Goal: Task Accomplishment & Management: Use online tool/utility

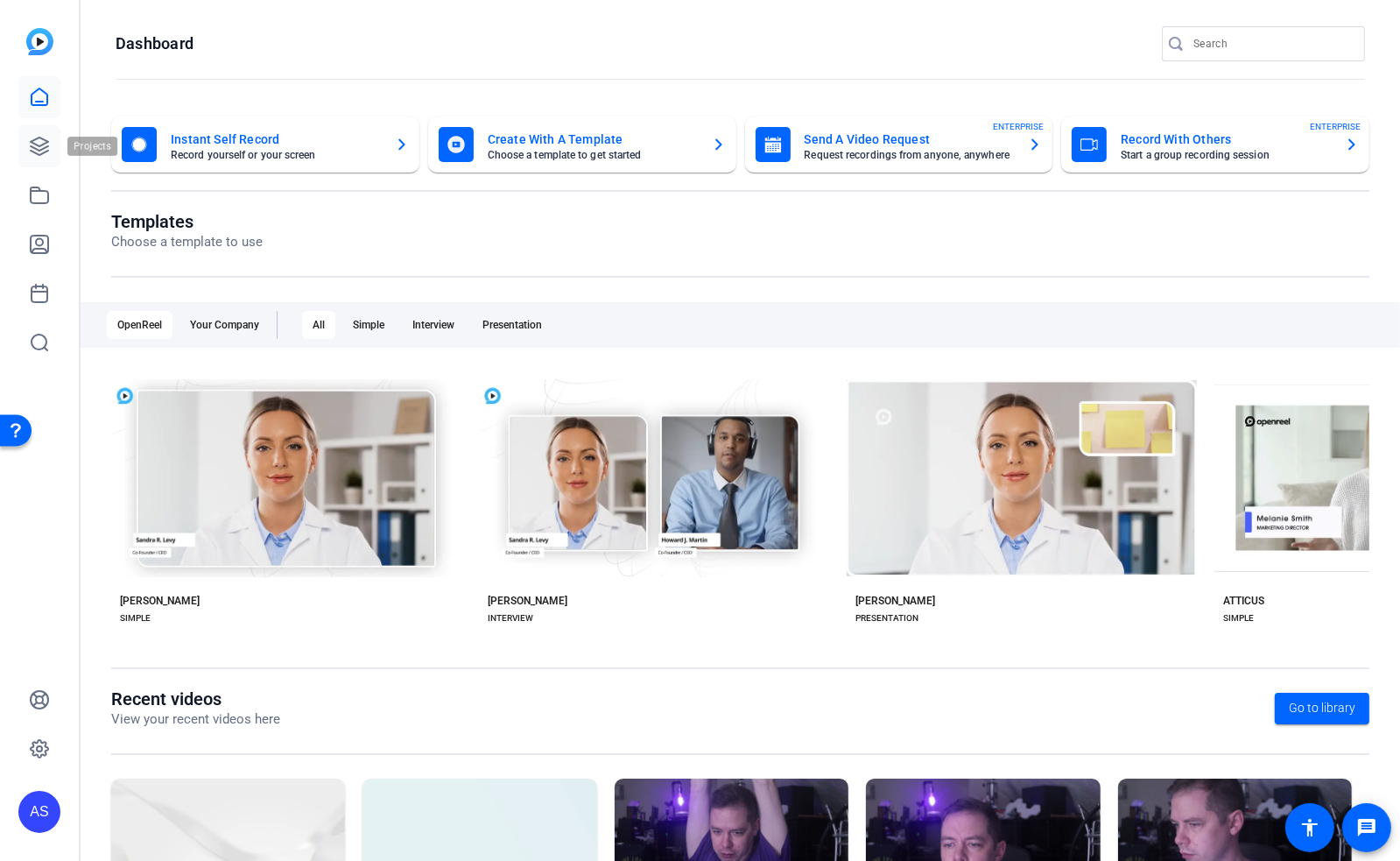
click at [48, 150] on icon at bounding box center [39, 145] width 21 height 21
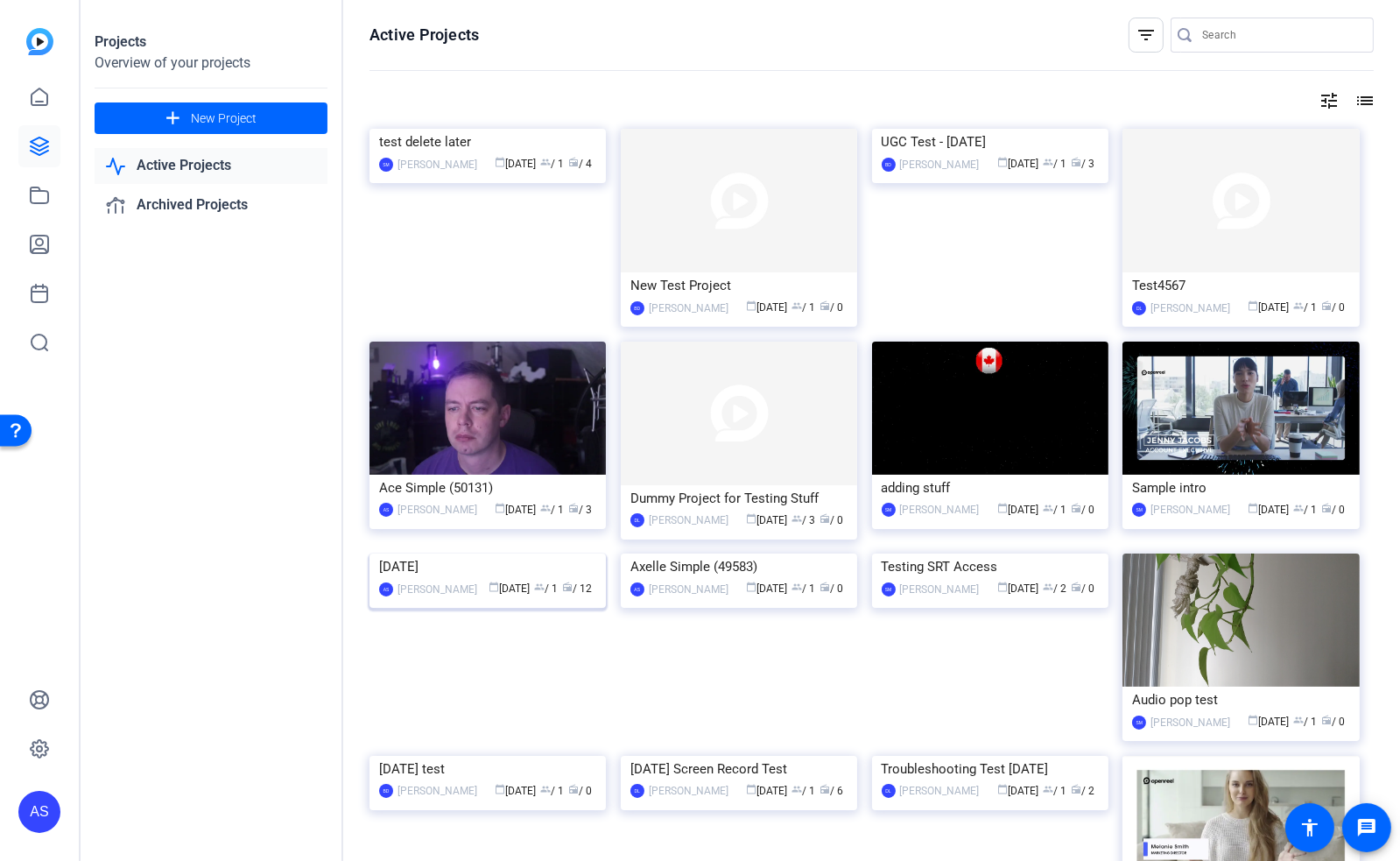
click at [491, 553] on img at bounding box center [488, 553] width 237 height 0
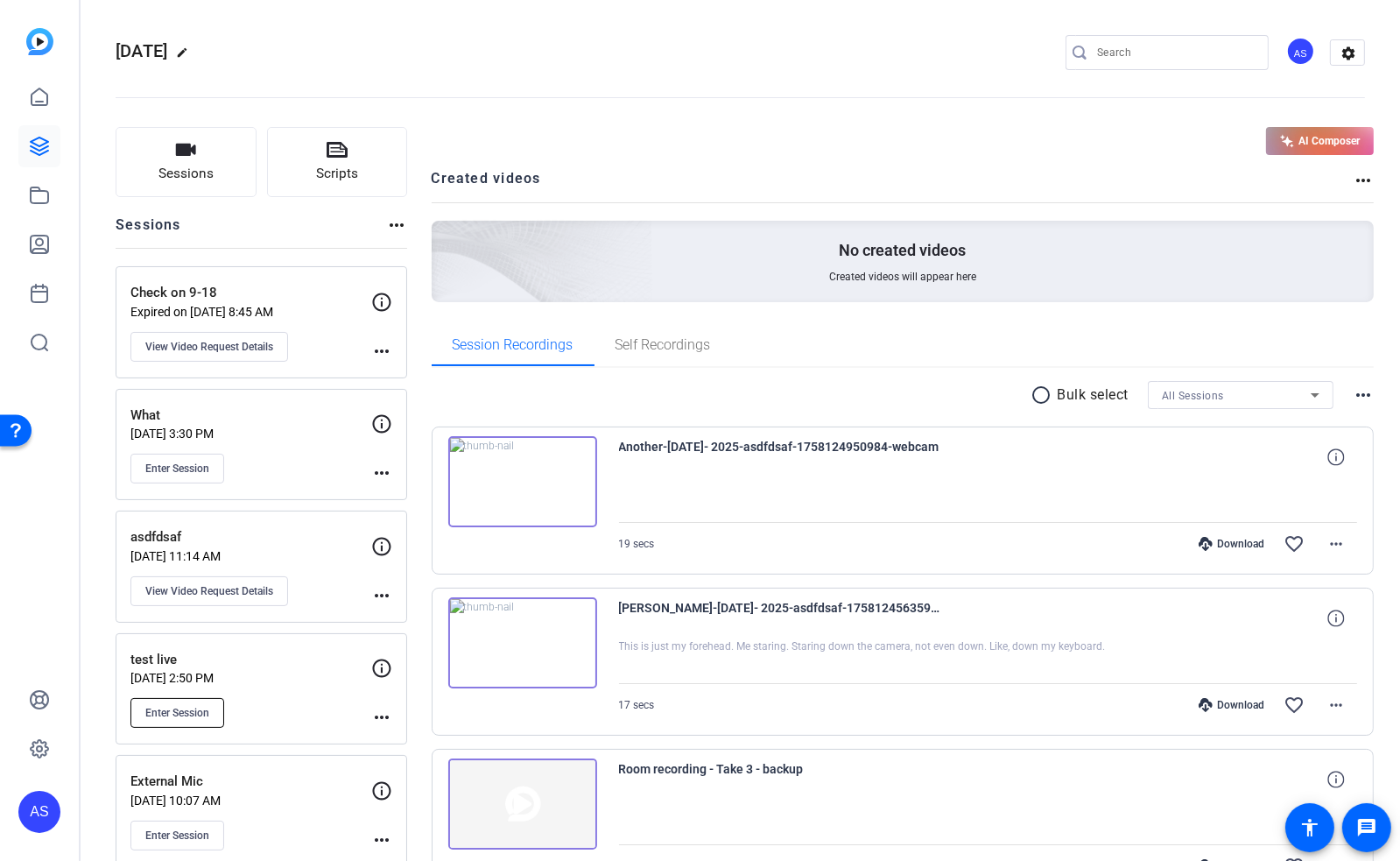
click at [172, 708] on span "Enter Session" at bounding box center [177, 713] width 64 height 14
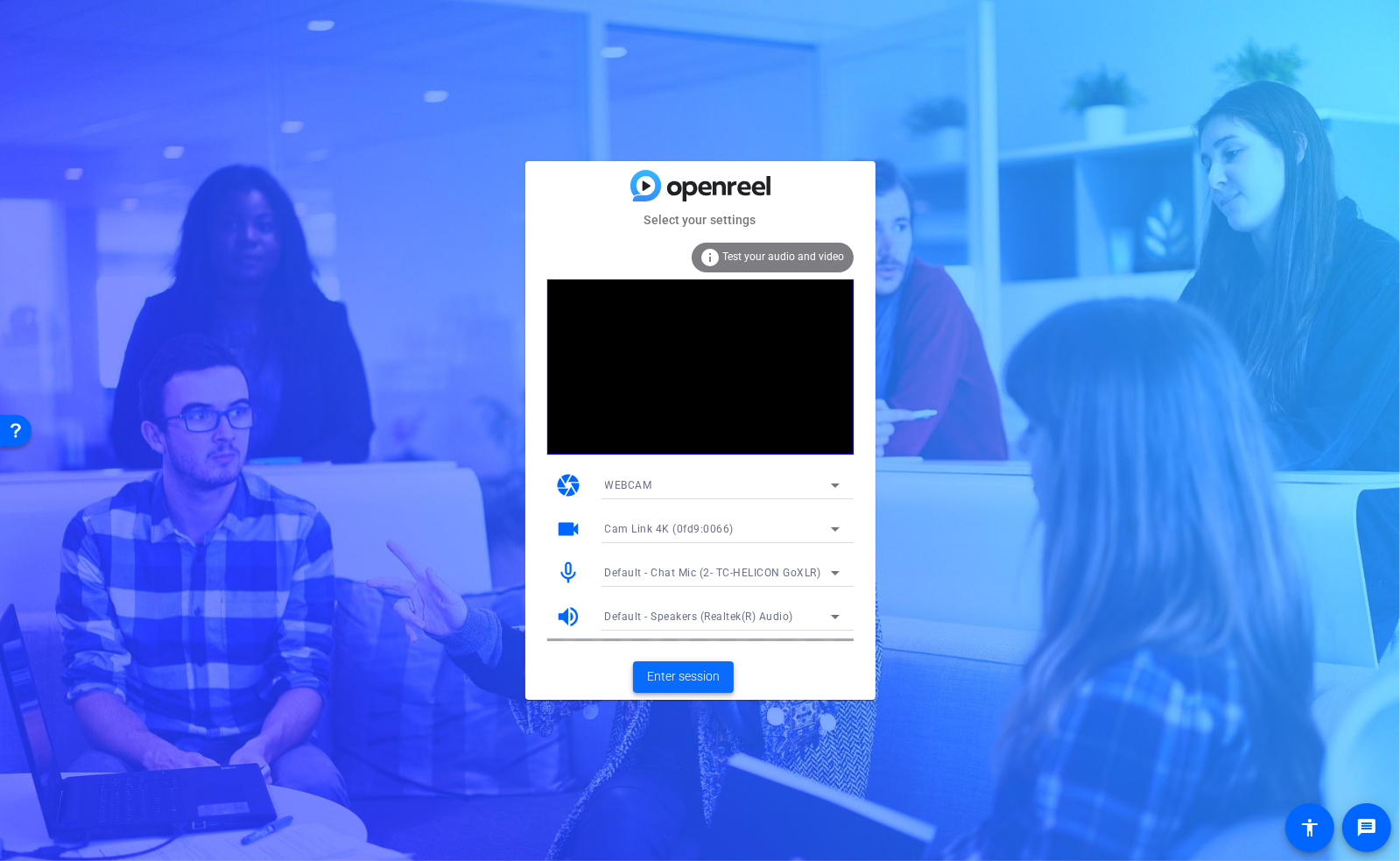
click at [688, 680] on span "Enter session" at bounding box center [683, 677] width 73 height 18
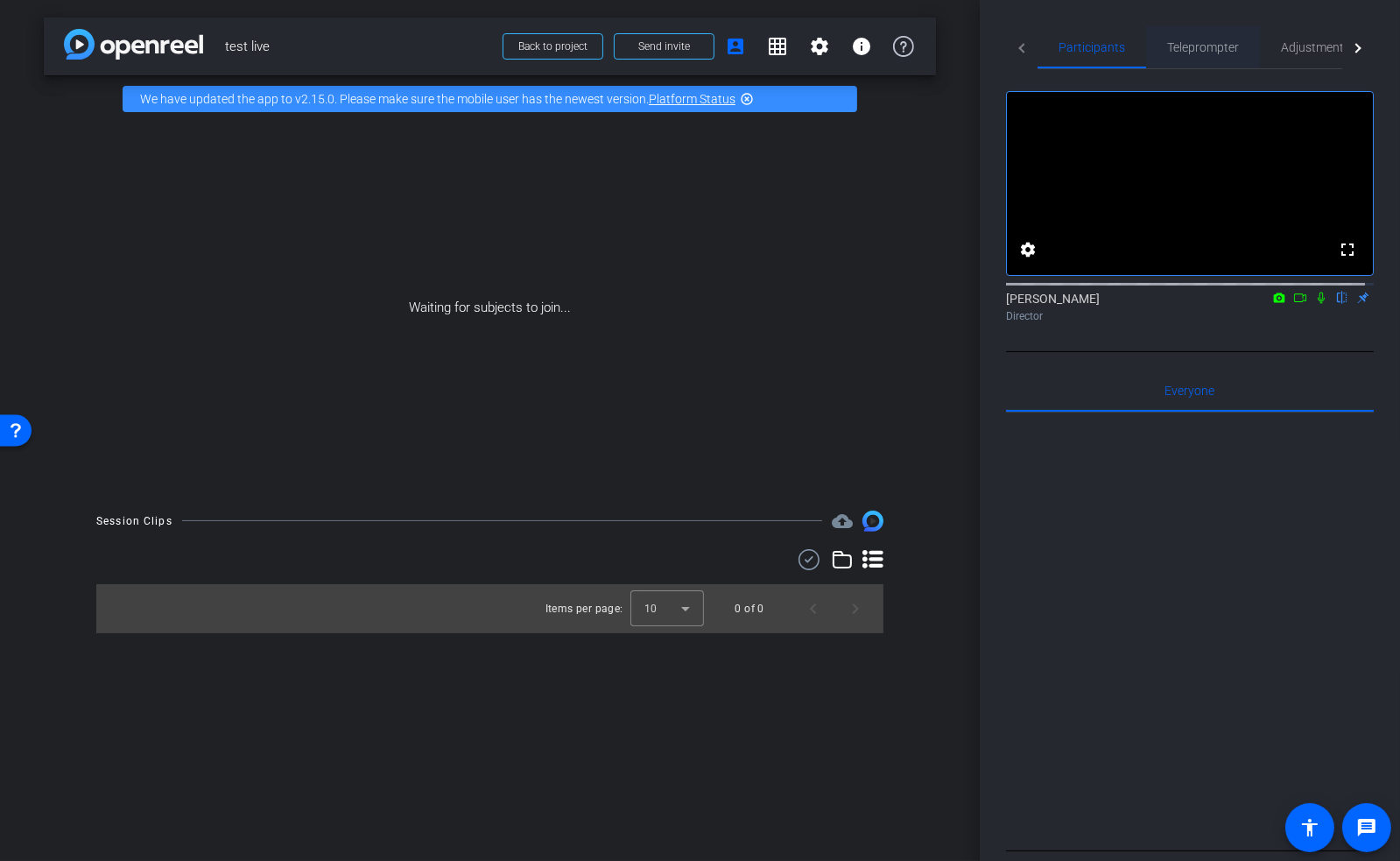
click at [1219, 52] on span "Teleprompter" at bounding box center [1203, 47] width 72 height 12
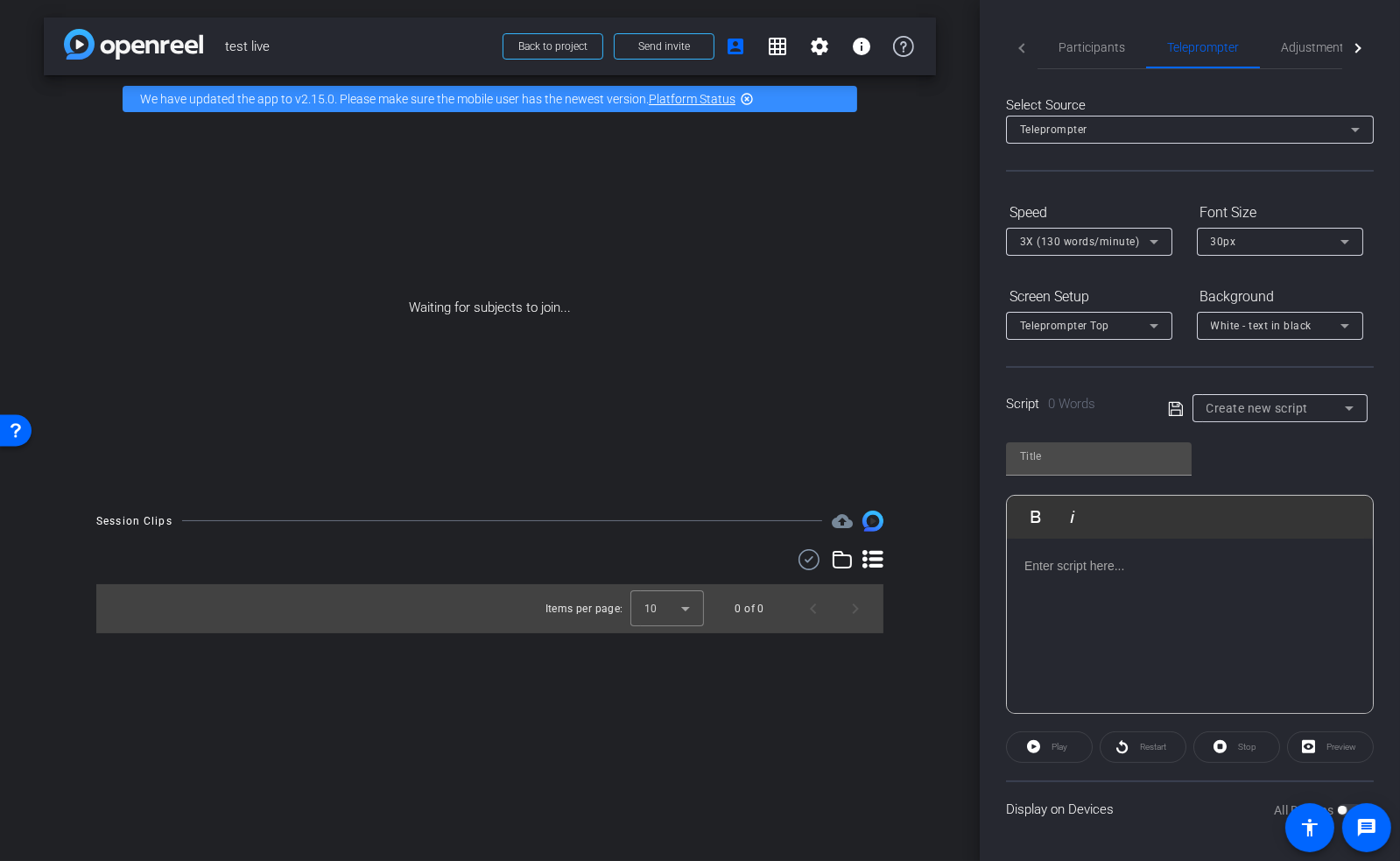
click at [1268, 402] on span "Create new script" at bounding box center [1258, 408] width 102 height 14
click at [1146, 603] on div at bounding box center [700, 430] width 1400 height 861
click at [1141, 603] on div at bounding box center [1190, 626] width 366 height 175
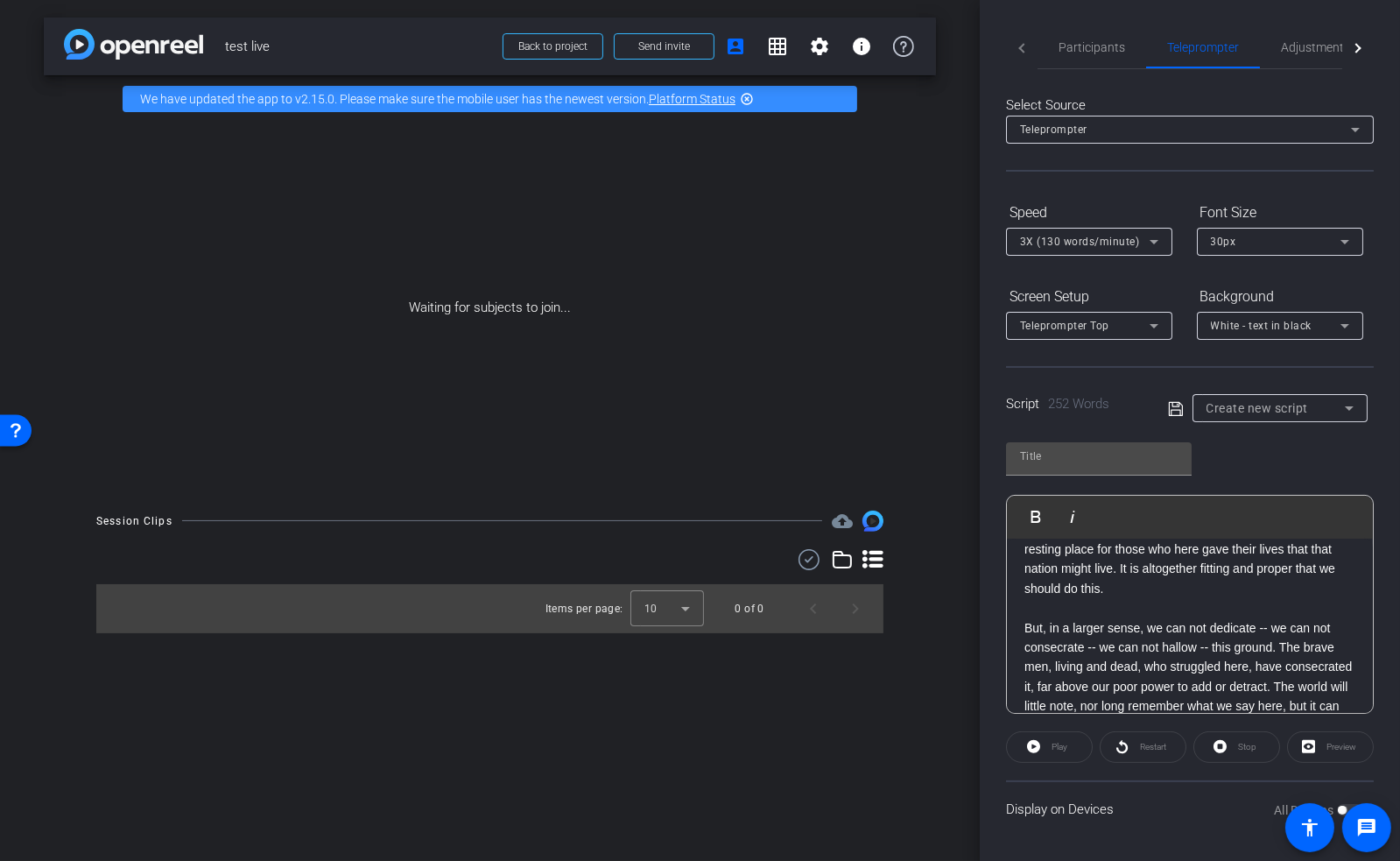
scroll to position [372, 0]
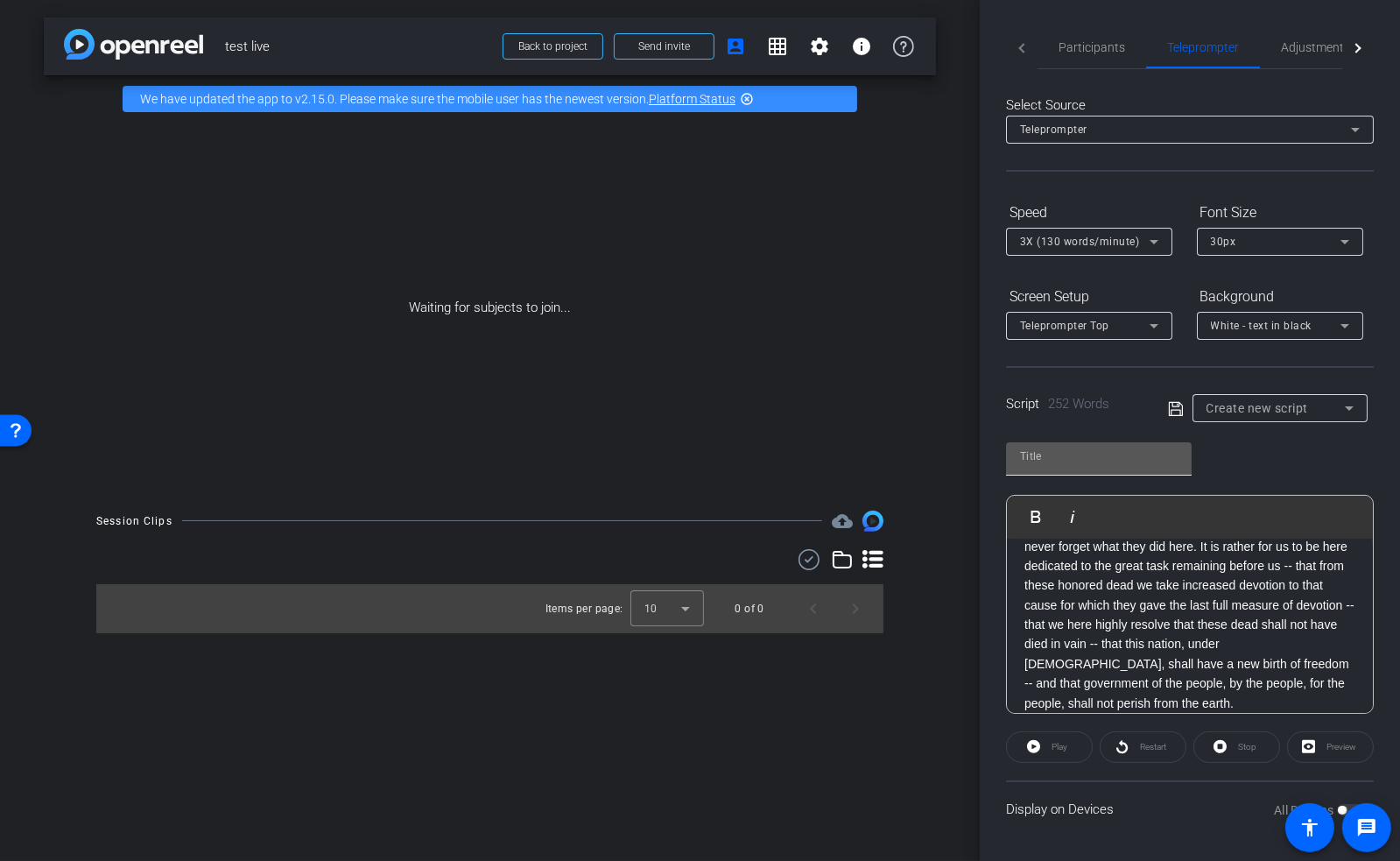
click at [1130, 451] on input "text" at bounding box center [1099, 456] width 157 height 21
type input "getty"
click at [1168, 404] on icon at bounding box center [1176, 408] width 16 height 21
click at [671, 51] on span "Send invite" at bounding box center [665, 47] width 52 height 14
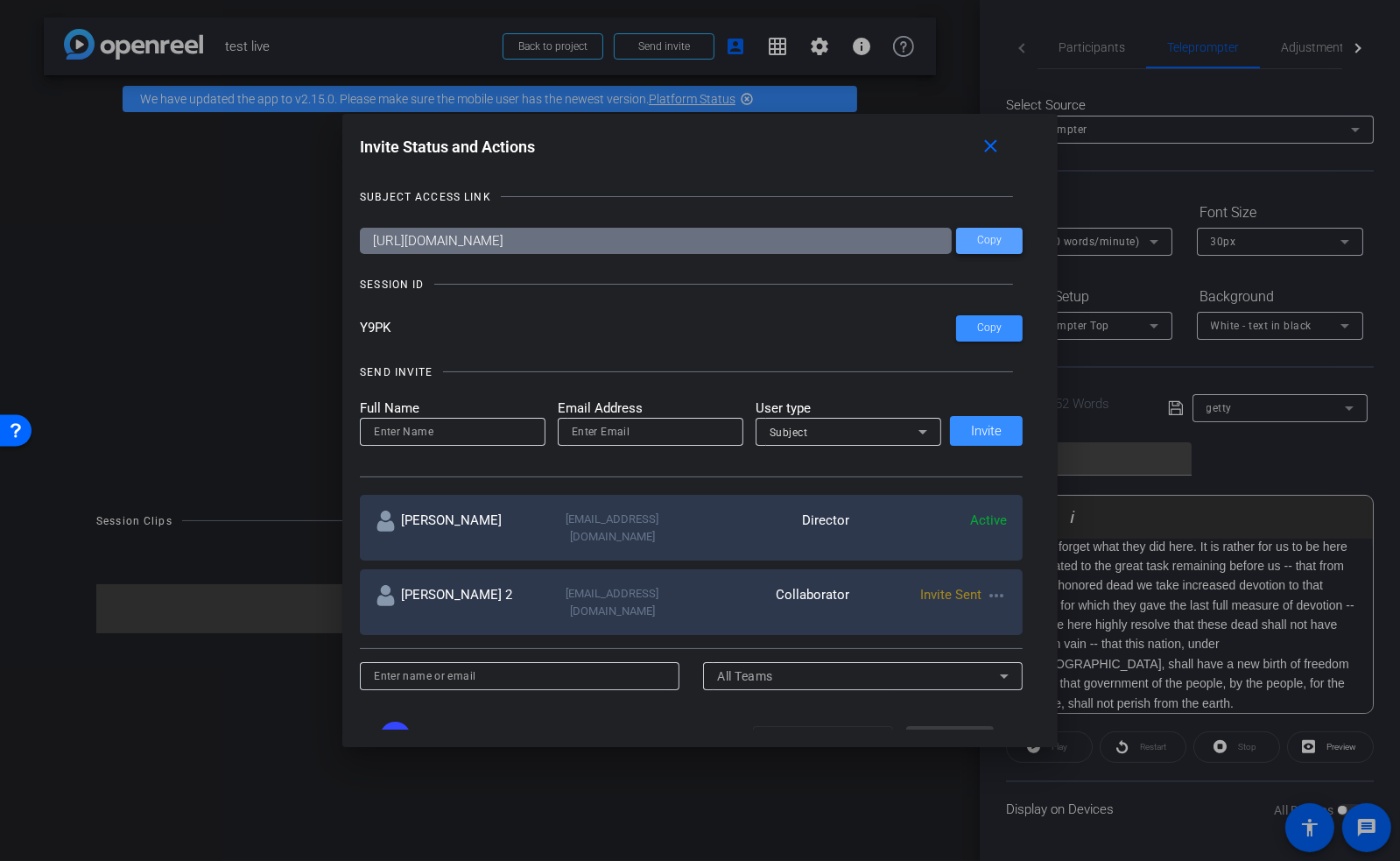
click at [980, 239] on span "Copy" at bounding box center [989, 240] width 25 height 13
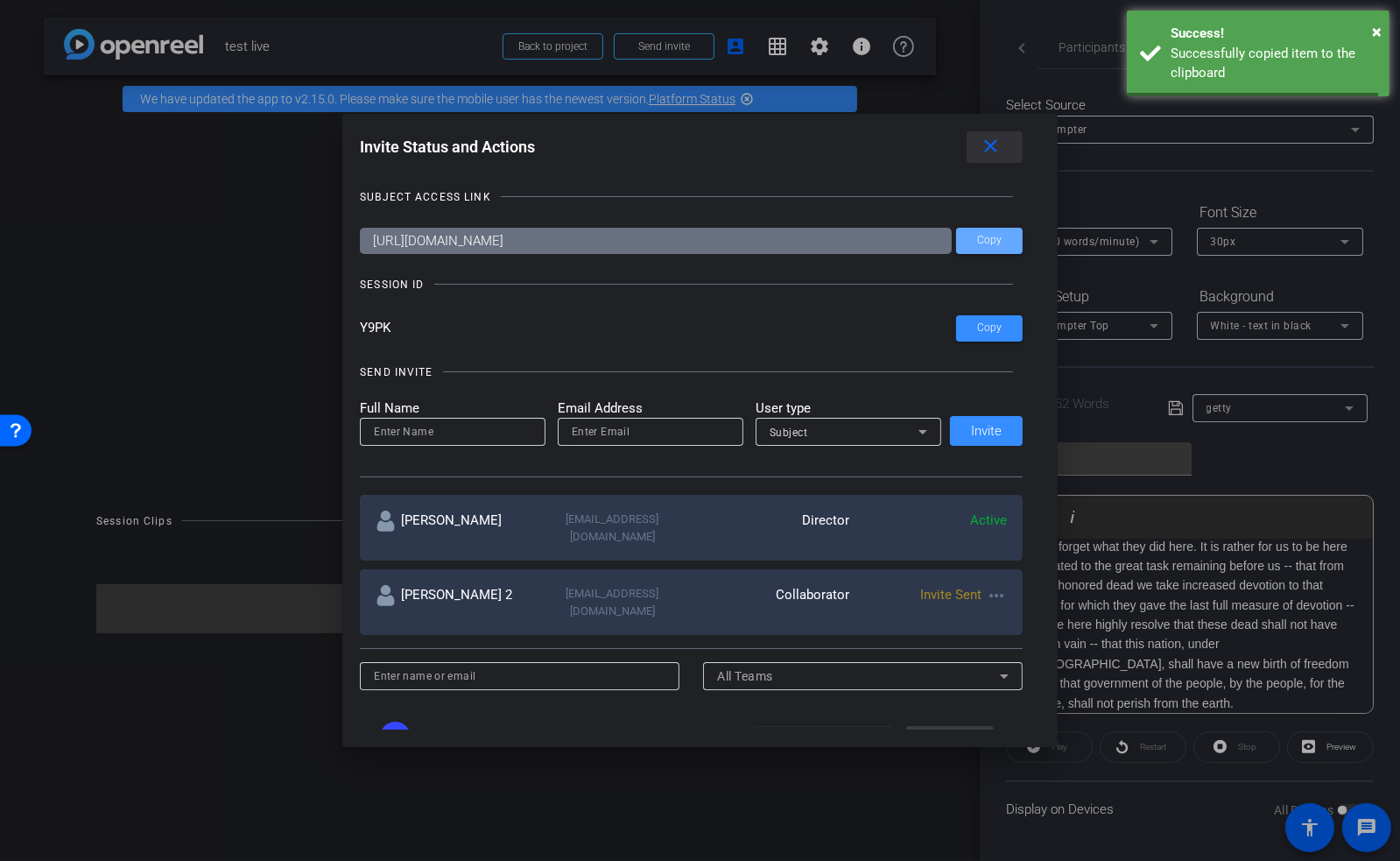
click at [997, 153] on mat-icon "close" at bounding box center [991, 146] width 22 height 22
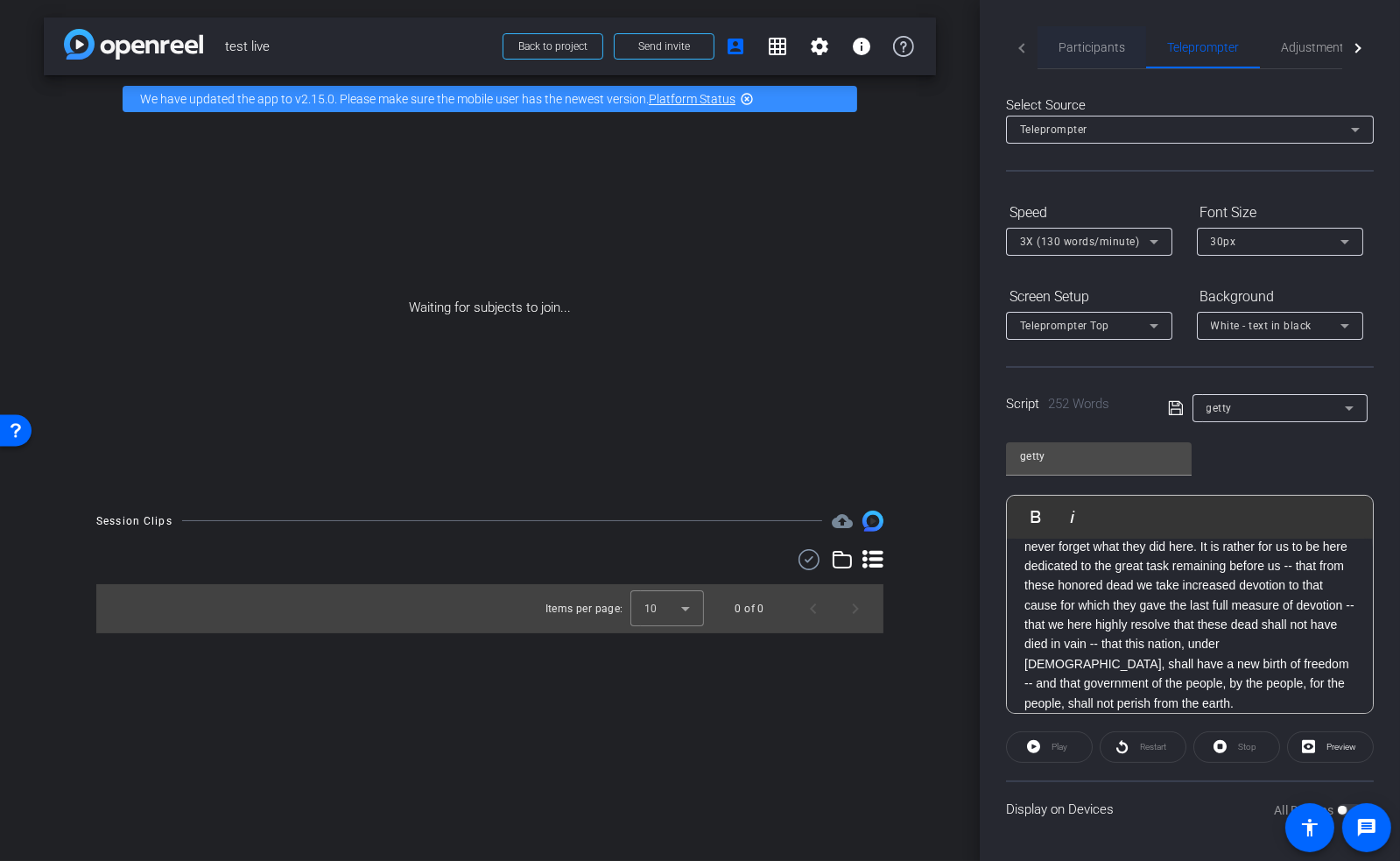
click at [1093, 44] on span "Participants" at bounding box center [1092, 47] width 67 height 12
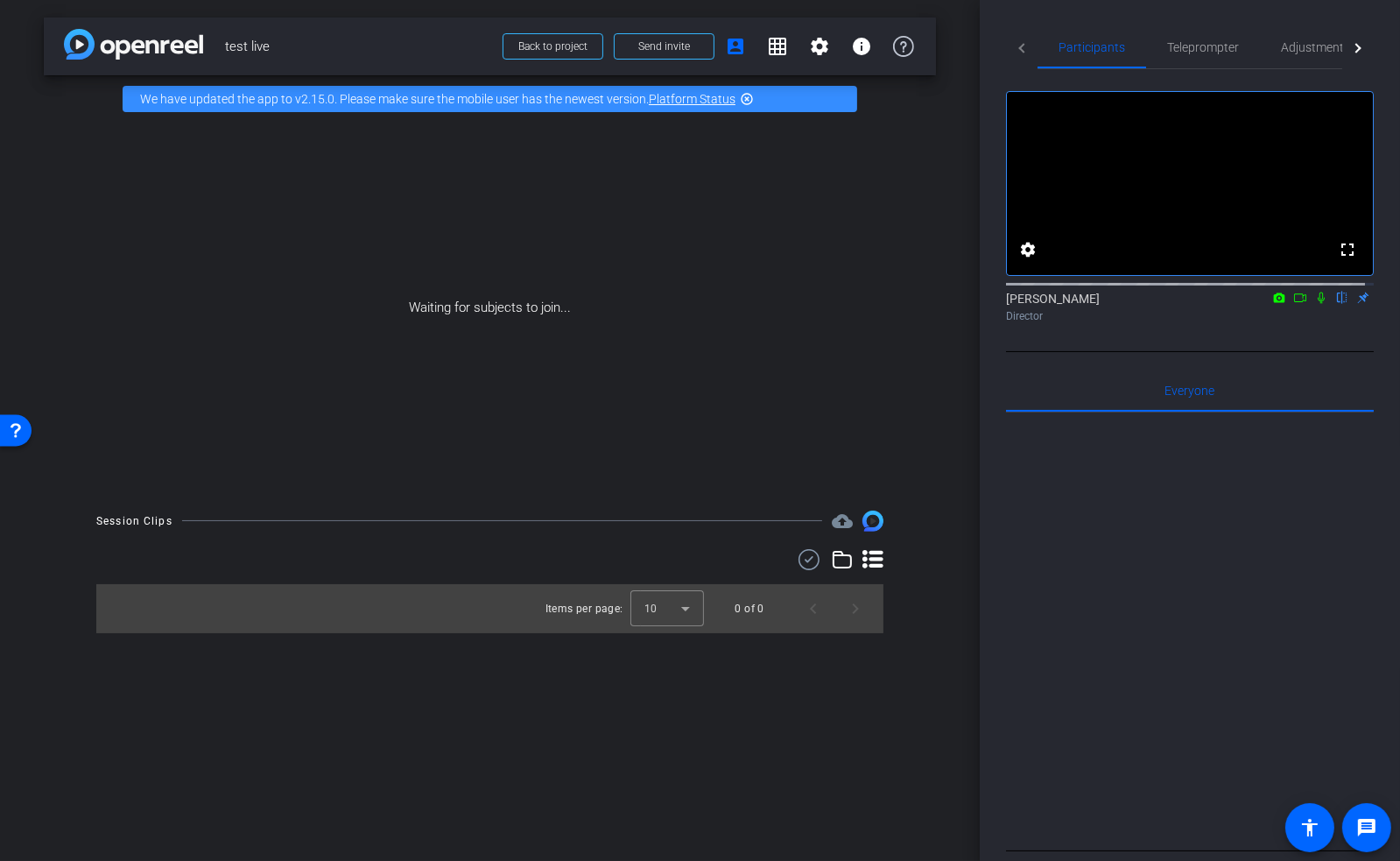
click at [1314, 304] on icon at bounding box center [1321, 298] width 14 height 12
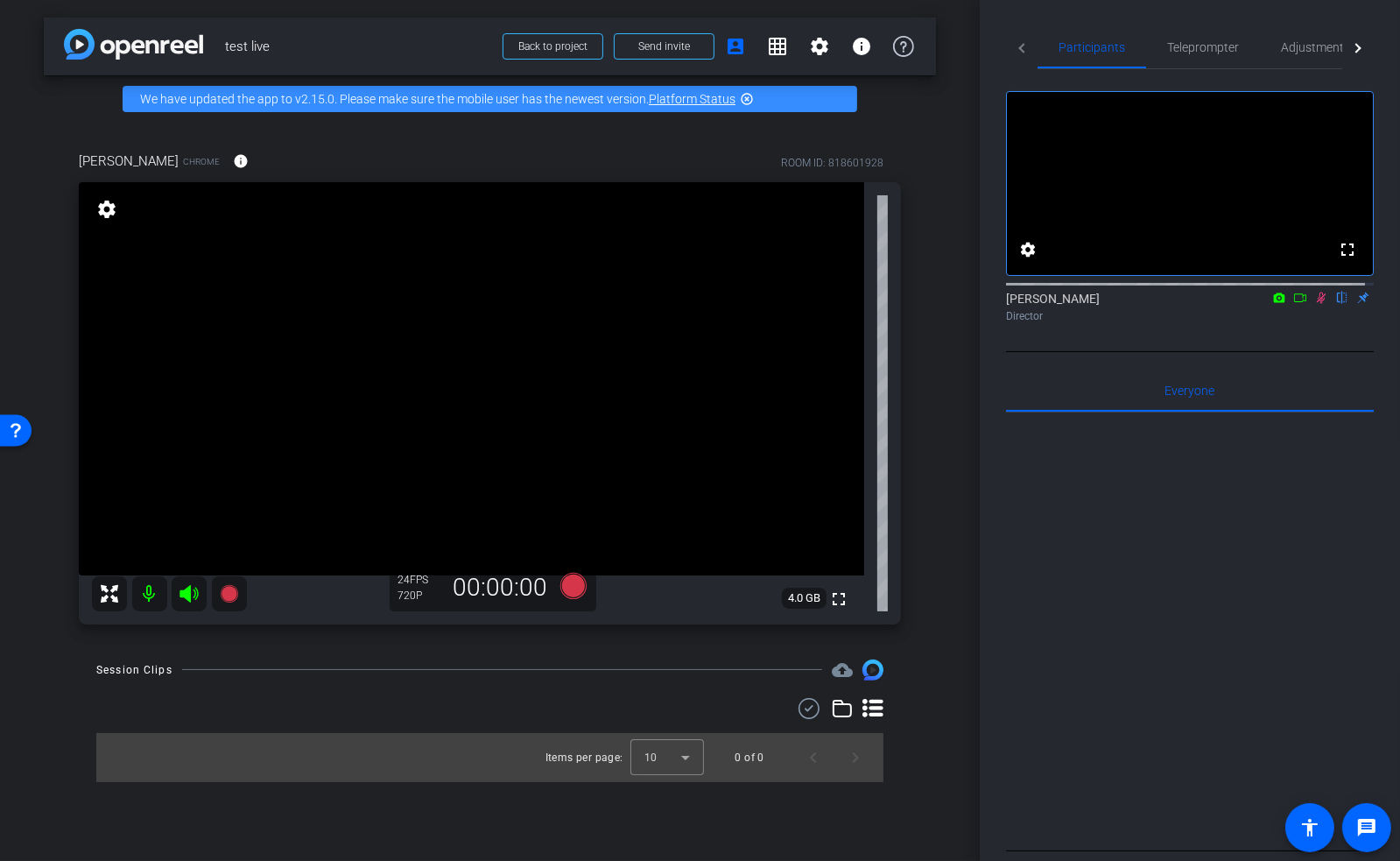
click at [145, 598] on mat-icon at bounding box center [149, 593] width 35 height 35
click at [1201, 48] on span "Teleprompter" at bounding box center [1203, 47] width 72 height 12
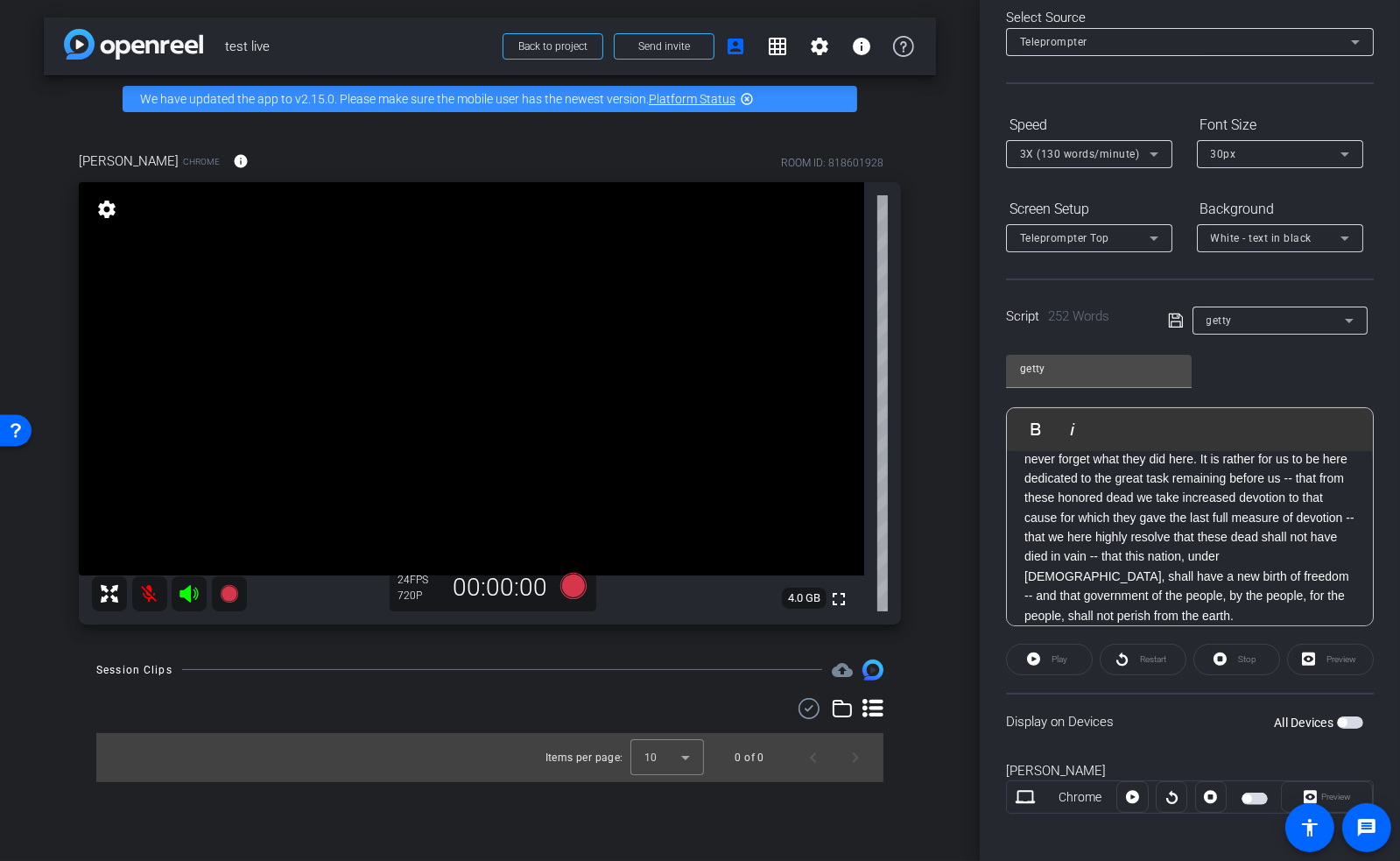
scroll to position [95, 0]
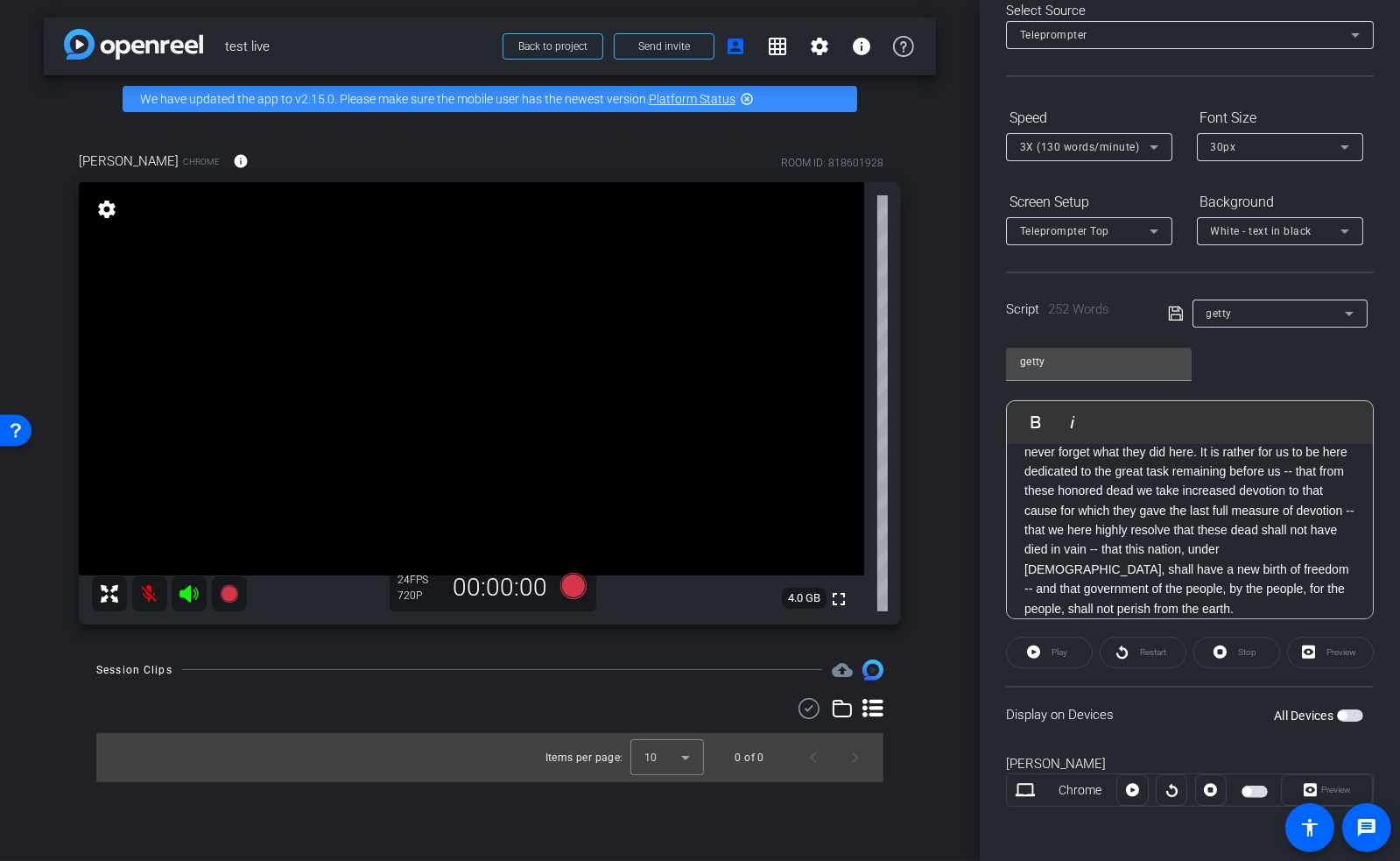
click at [1338, 714] on span "button" at bounding box center [1342, 716] width 9 height 9
click at [661, 49] on span "Send invite" at bounding box center [665, 47] width 52 height 14
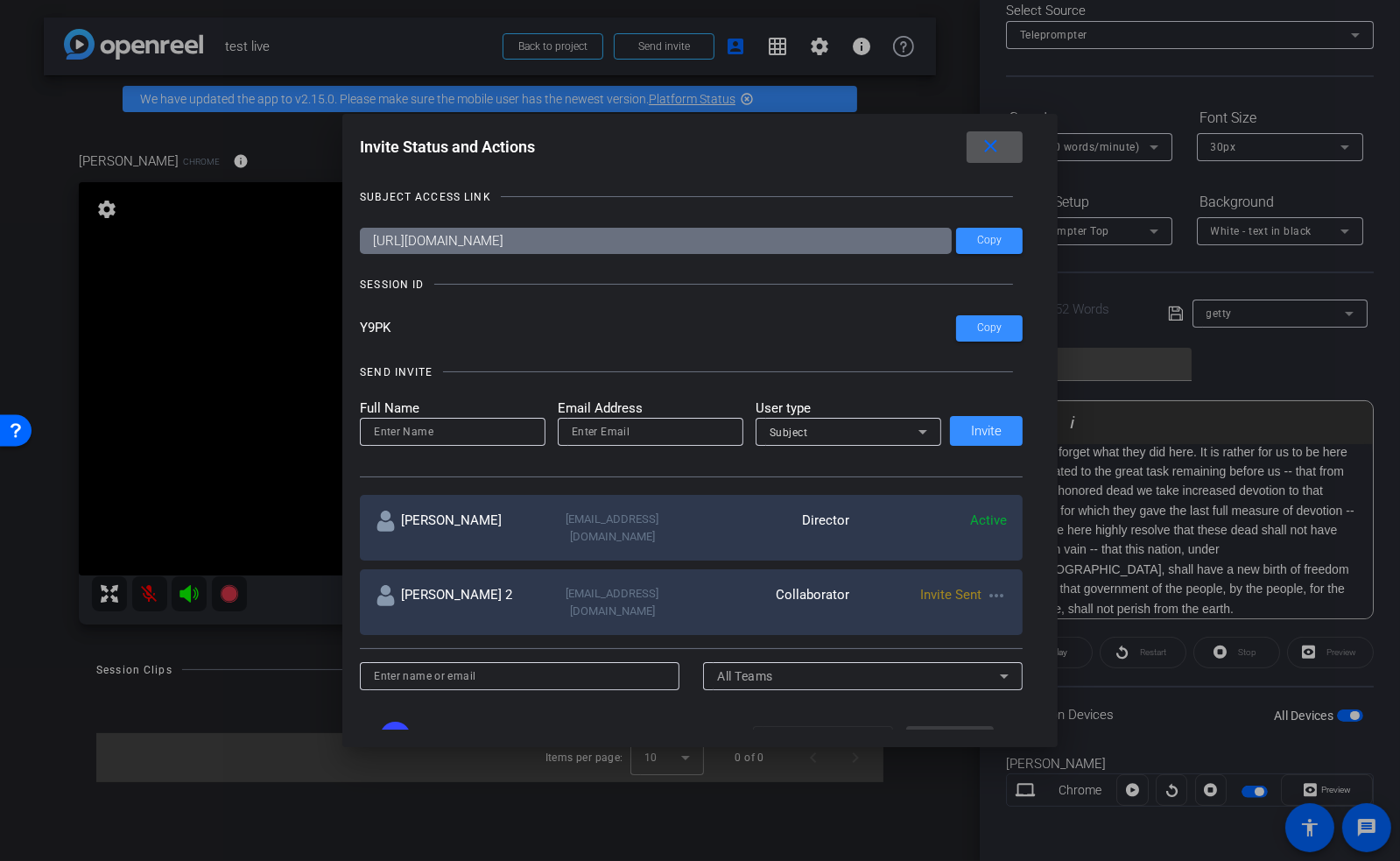
click at [1008, 156] on span at bounding box center [995, 147] width 56 height 42
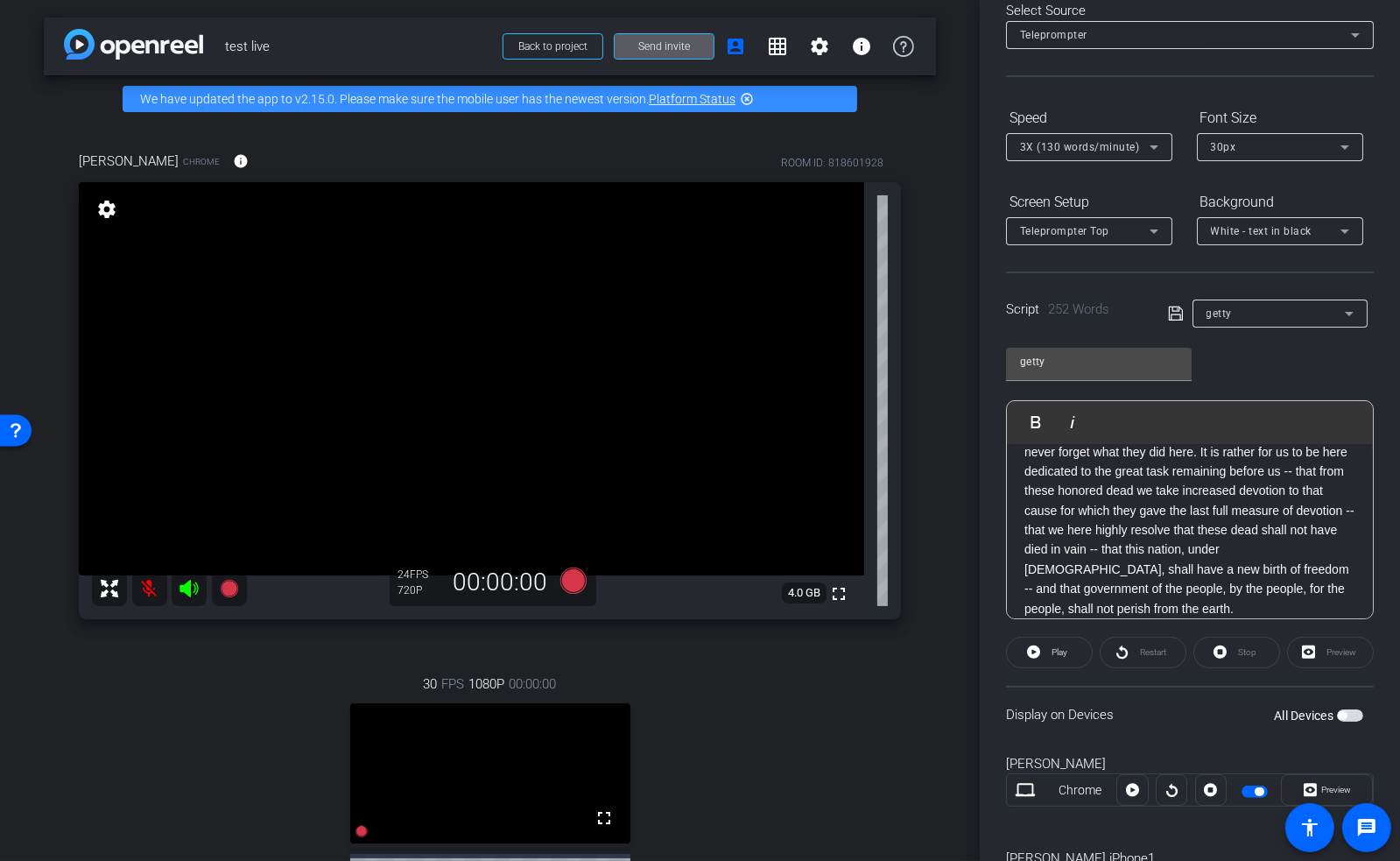
click at [179, 588] on icon at bounding box center [189, 588] width 21 height 21
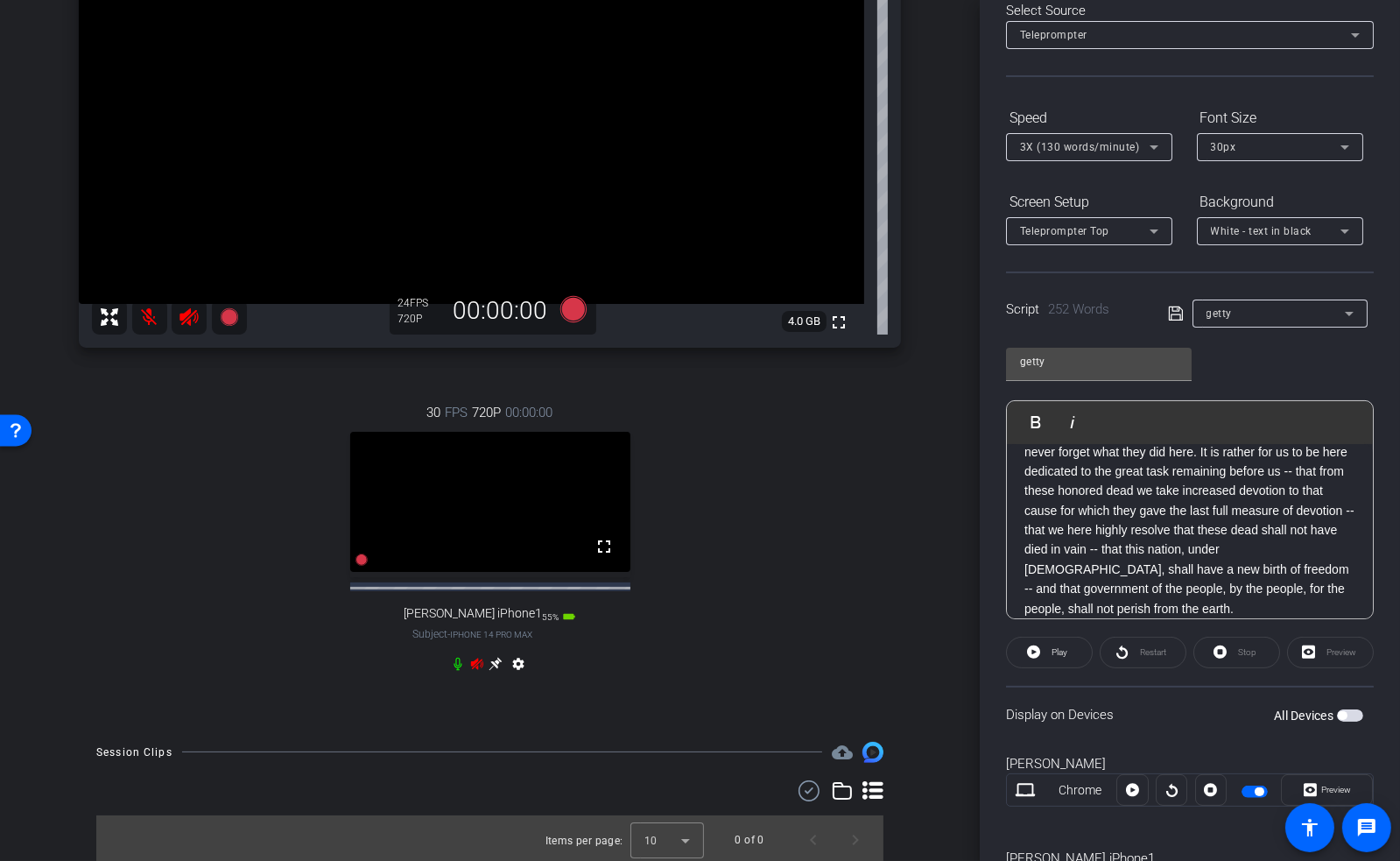
scroll to position [292, 0]
click at [452, 663] on icon at bounding box center [458, 661] width 14 height 14
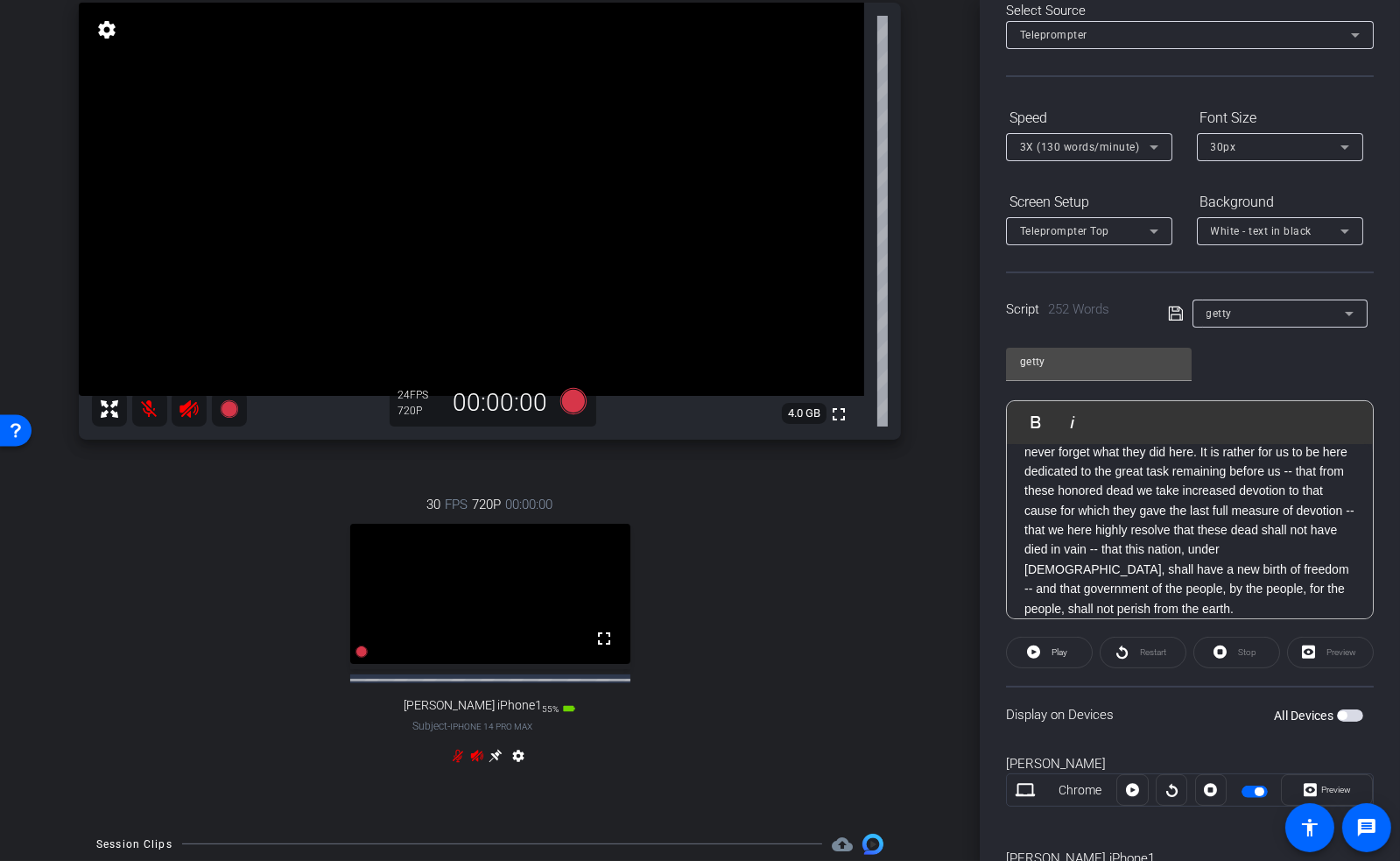
scroll to position [175, 0]
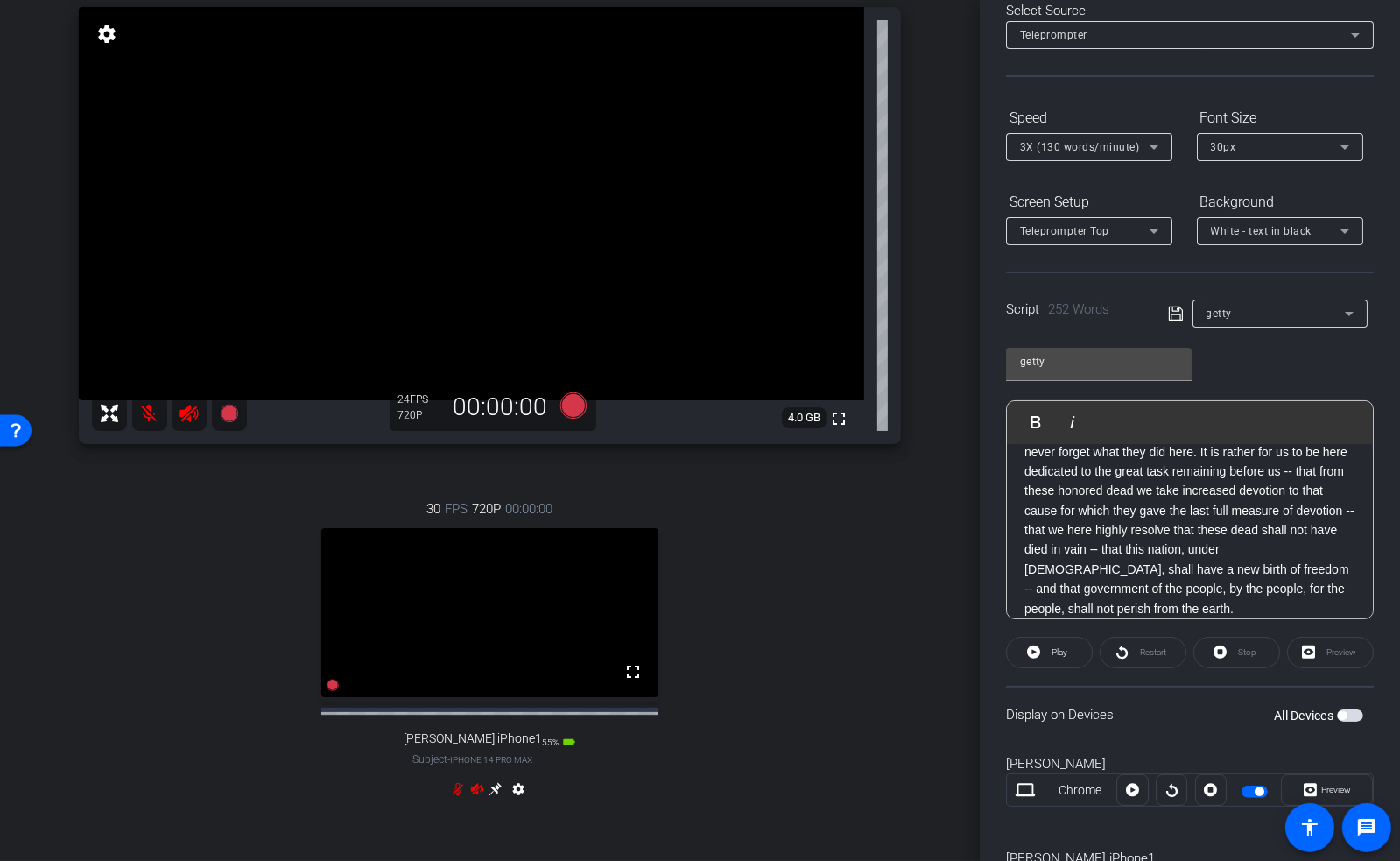
click at [456, 796] on icon at bounding box center [458, 789] width 14 height 14
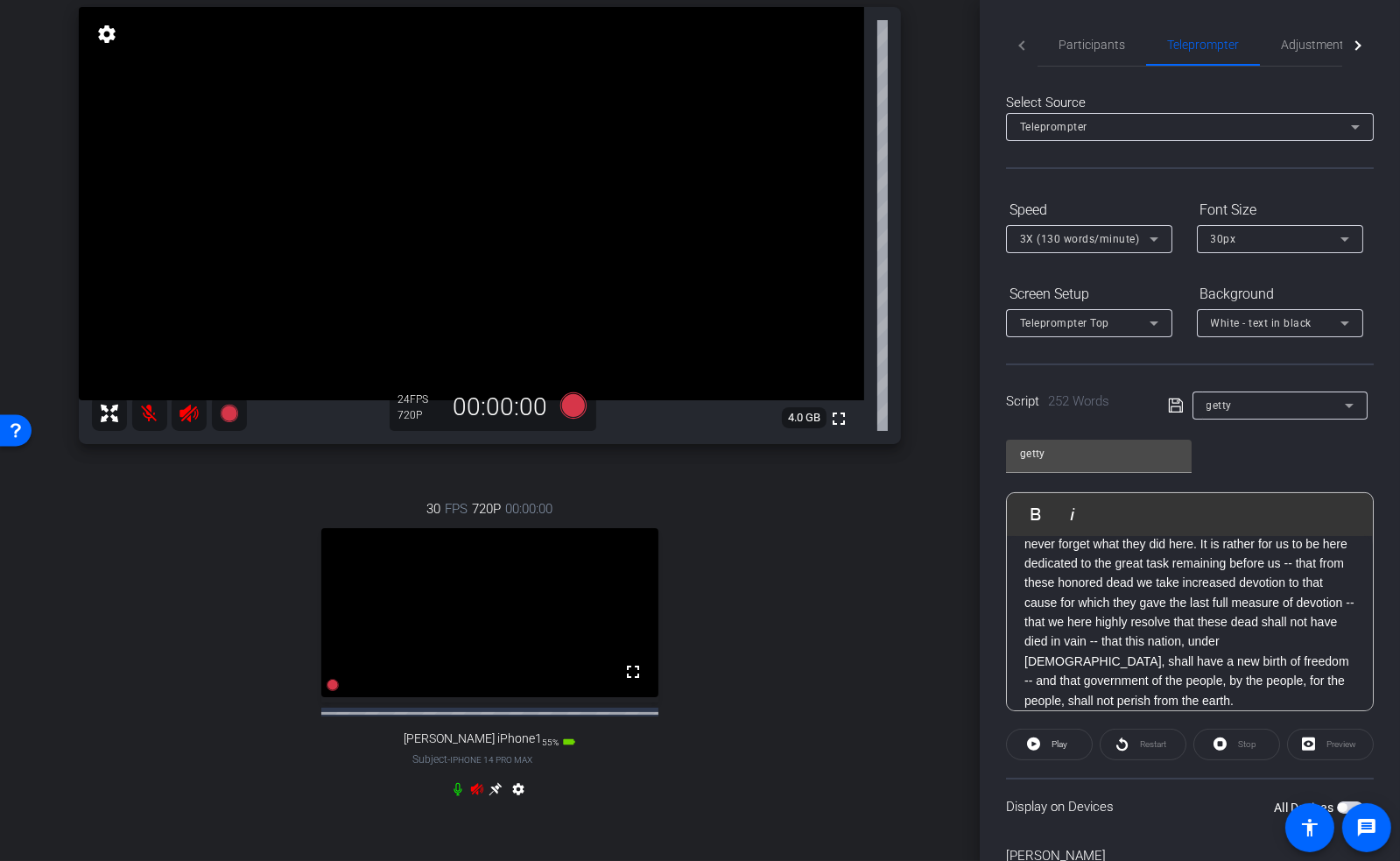
scroll to position [0, 0]
click at [1100, 44] on span "Participants" at bounding box center [1092, 47] width 67 height 12
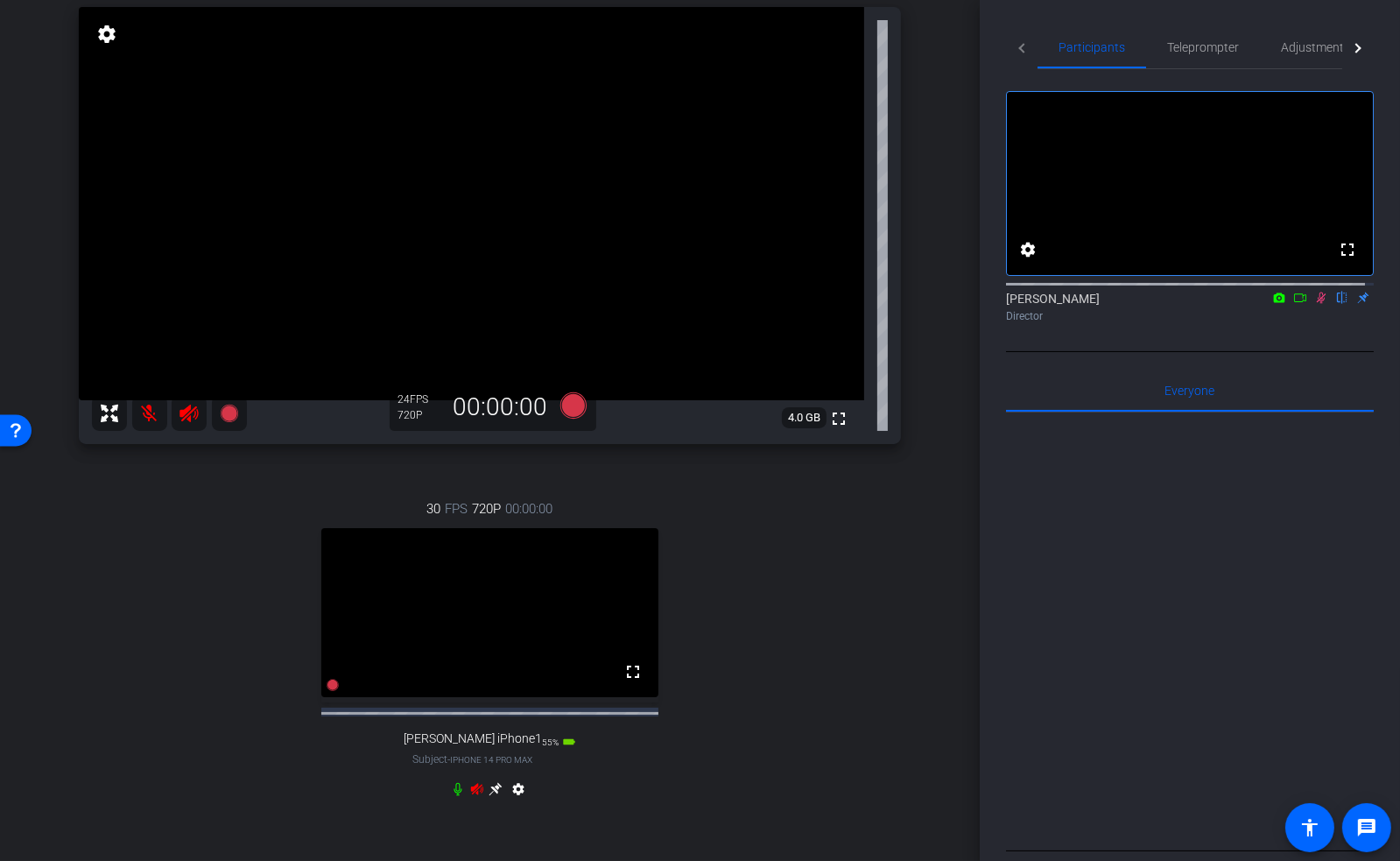
click at [1317, 304] on icon at bounding box center [1322, 298] width 10 height 11
click at [1314, 304] on icon at bounding box center [1321, 298] width 14 height 12
click at [848, 552] on div "30 FPS 720P 00:00:00 fullscreen [PERSON_NAME] iPhone1 Subject - iPhone 14 Pro M…" at bounding box center [490, 652] width 822 height 362
click at [490, 795] on icon at bounding box center [496, 788] width 13 height 13
